Goal: Check status: Check status

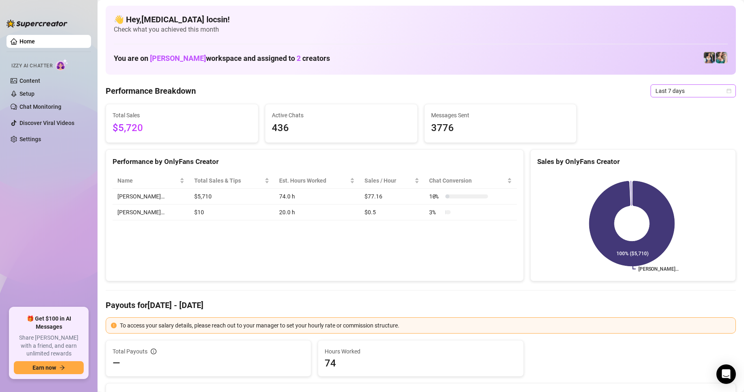
click at [672, 87] on span "Last 7 days" at bounding box center [693, 91] width 76 height 12
click at [683, 157] on div "Custom date" at bounding box center [686, 159] width 72 height 9
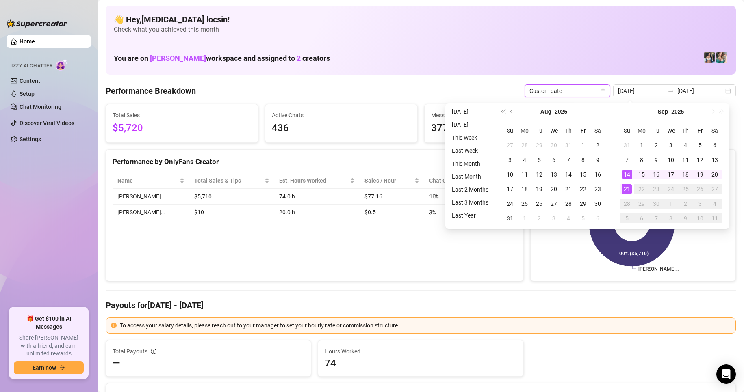
type input "[DATE]"
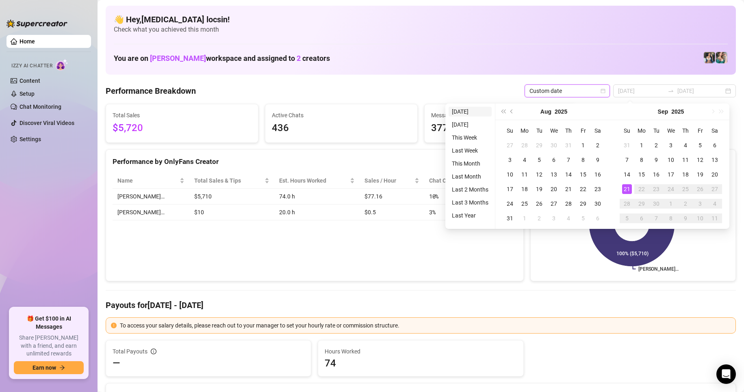
click at [453, 109] on li "[DATE]" at bounding box center [470, 112] width 43 height 10
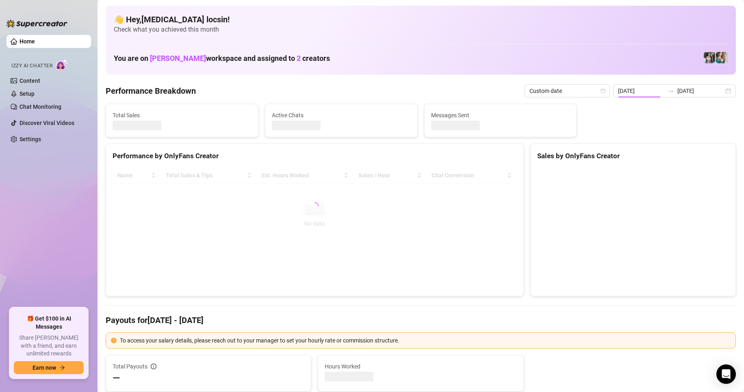
type input "[DATE]"
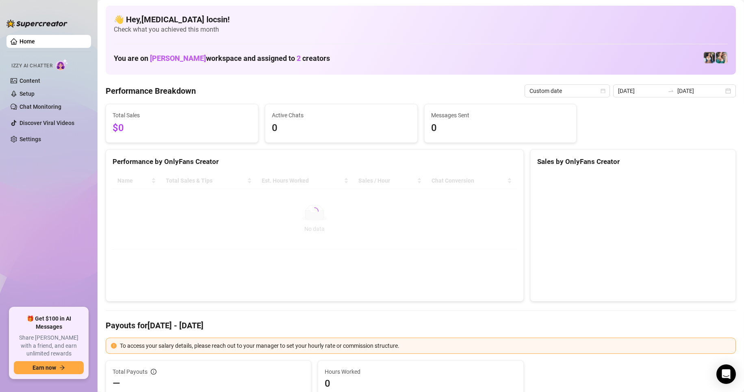
click at [172, 90] on Breakdown "Performance Breakdown" at bounding box center [151, 90] width 90 height 11
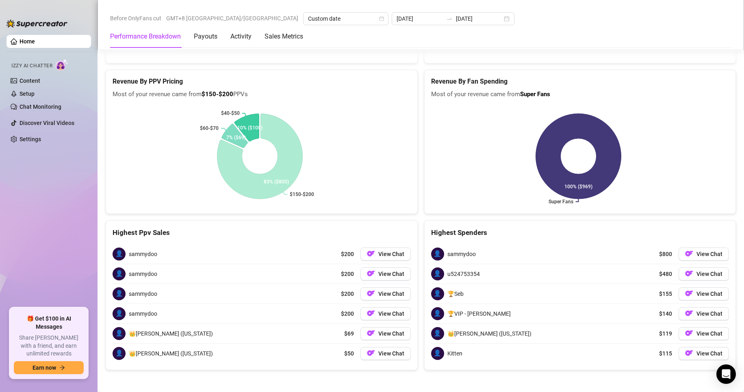
scroll to position [1235, 0]
